Goal: Transaction & Acquisition: Book appointment/travel/reservation

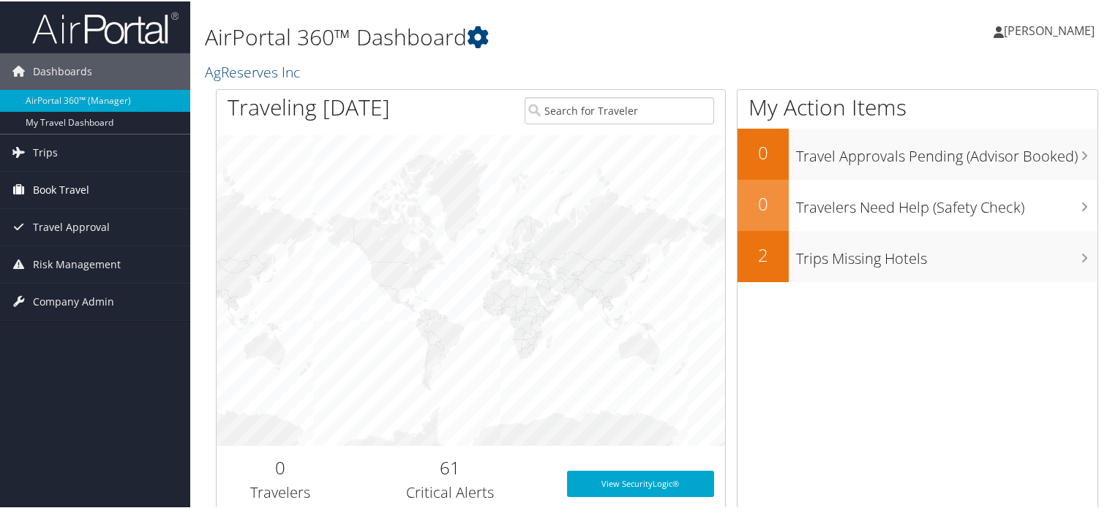
click at [98, 194] on link "Book Travel" at bounding box center [95, 188] width 190 height 37
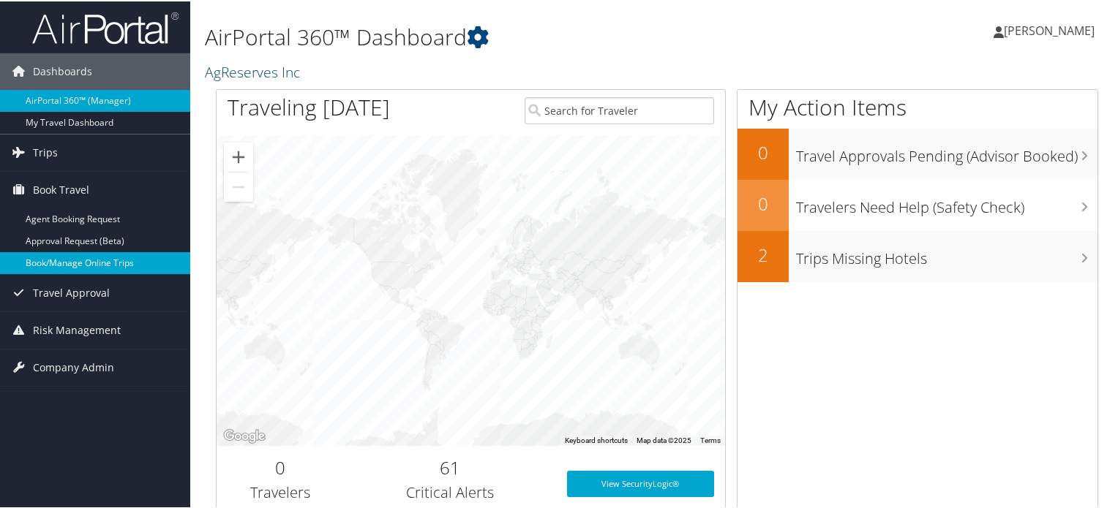
click at [103, 260] on link "Book/Manage Online Trips" at bounding box center [95, 262] width 190 height 22
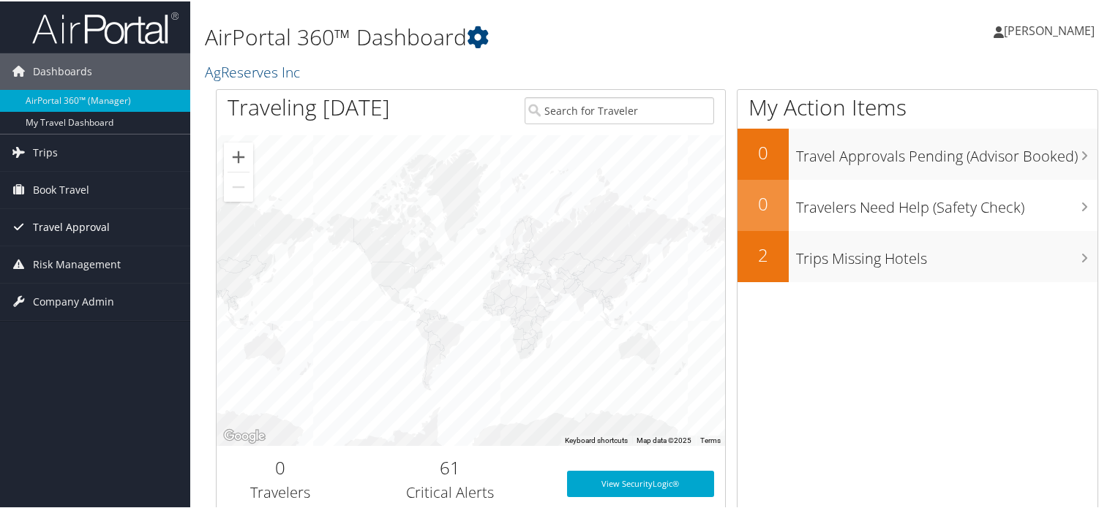
click at [38, 232] on span "Travel Approval" at bounding box center [71, 226] width 77 height 37
click at [69, 190] on span "Book Travel" at bounding box center [61, 188] width 56 height 37
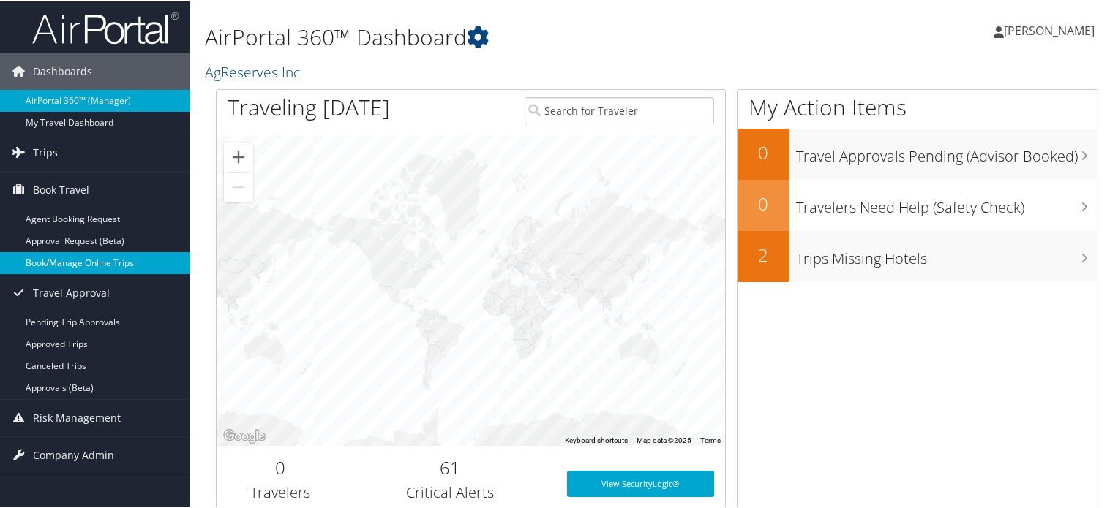
click at [76, 262] on link "Book/Manage Online Trips" at bounding box center [95, 262] width 190 height 22
